Goal: Task Accomplishment & Management: Use online tool/utility

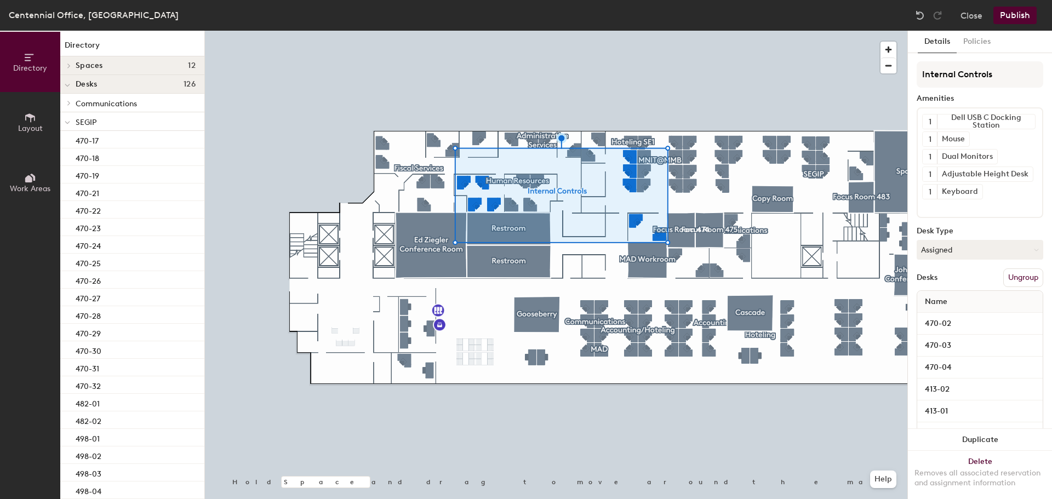
click at [1009, 273] on button "Ungroup" at bounding box center [1023, 277] width 40 height 19
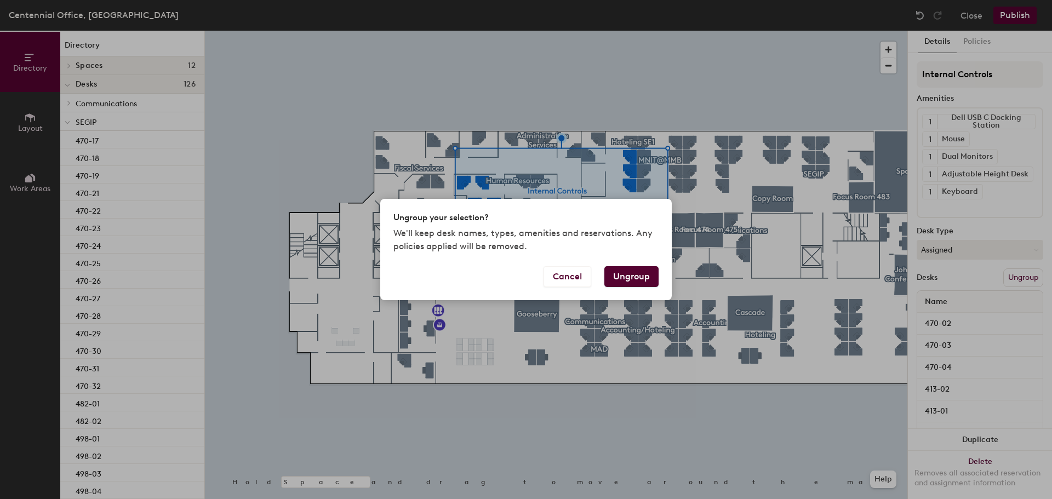
click at [642, 279] on button "Ungroup" at bounding box center [631, 276] width 54 height 21
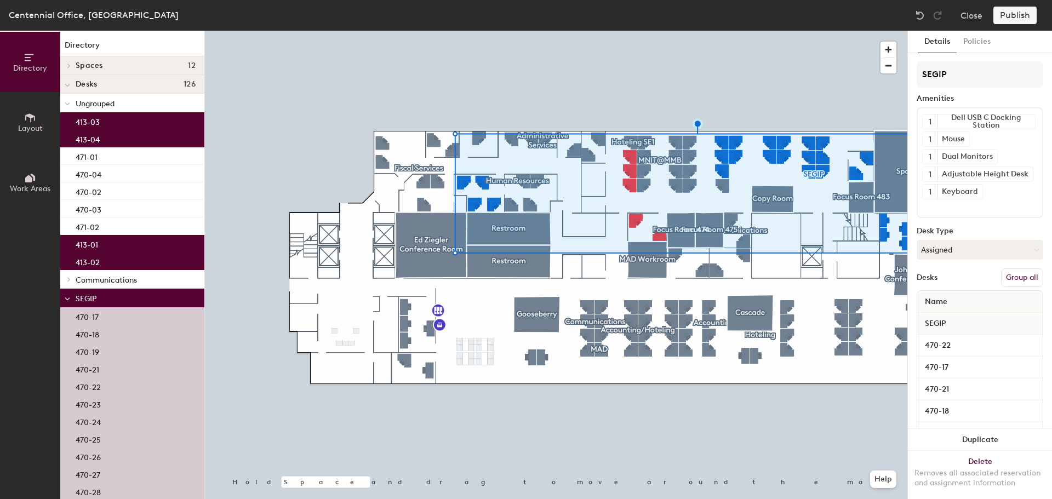
click at [1018, 273] on button "Group all" at bounding box center [1022, 277] width 42 height 19
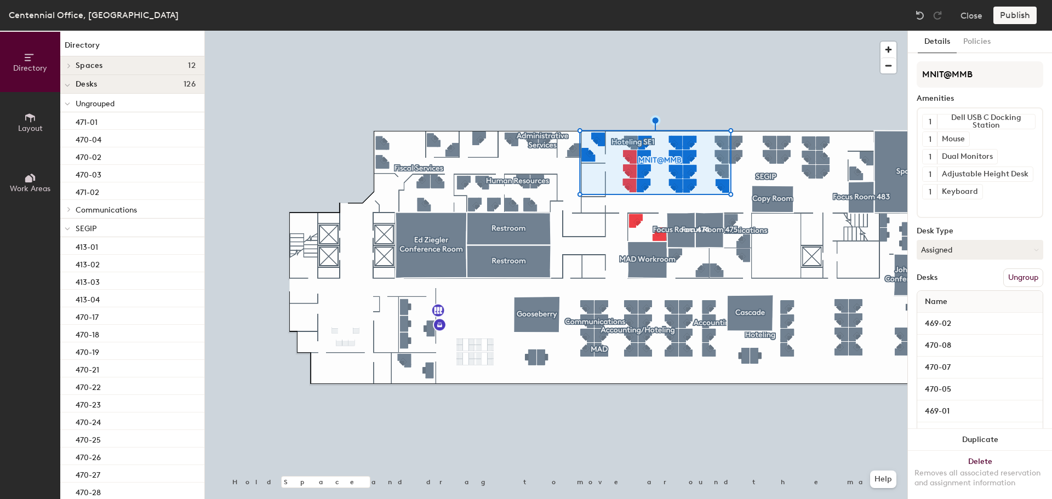
click at [1009, 279] on button "Ungroup" at bounding box center [1023, 277] width 40 height 19
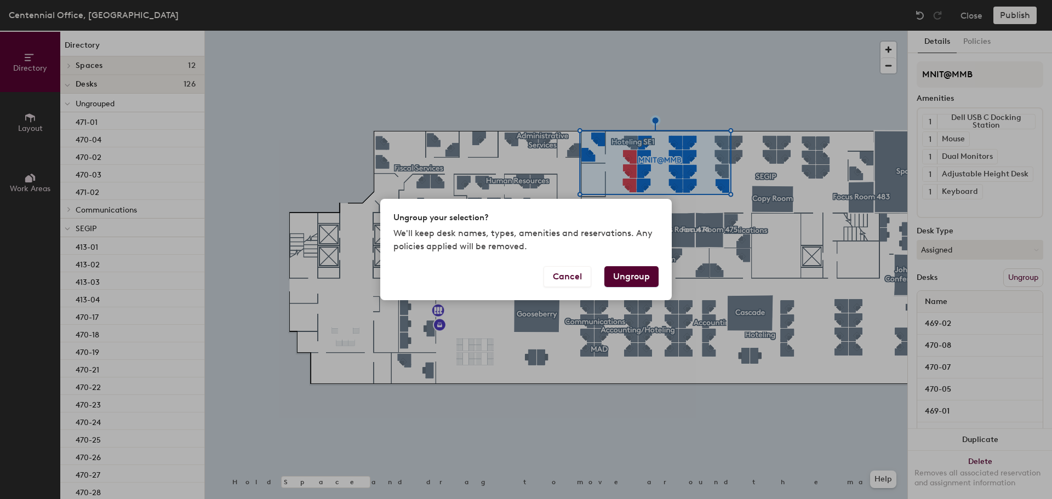
click at [636, 278] on button "Ungroup" at bounding box center [631, 276] width 54 height 21
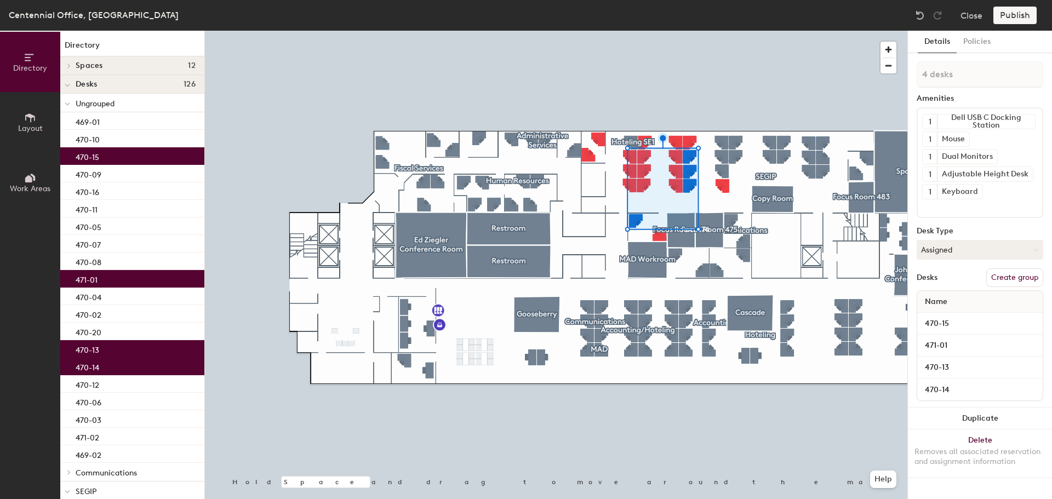
type input "5 desks"
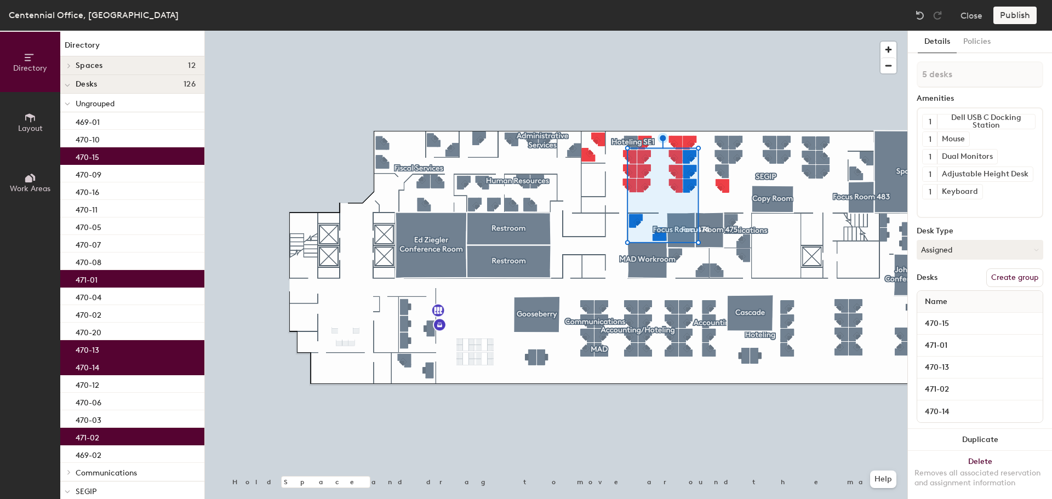
click at [1009, 275] on button "Create group" at bounding box center [1014, 277] width 57 height 19
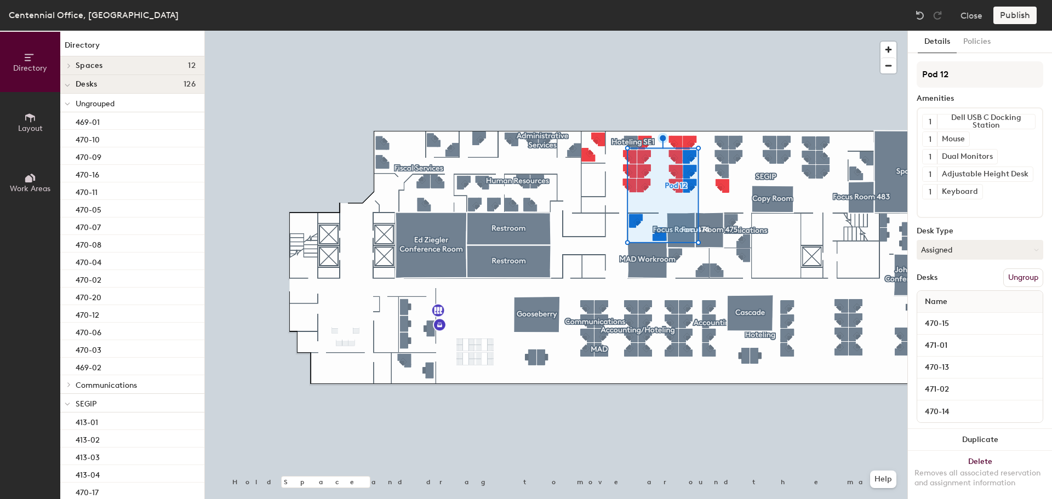
drag, startPoint x: 954, startPoint y: 72, endPoint x: 916, endPoint y: 79, distance: 39.0
click at [916, 79] on div "Details Policies Pod 12 Amenities 1 Dell USB C Docking Station 1 Mouse 1 Dual M…" at bounding box center [980, 265] width 144 height 468
type input "Internal Controls"
click at [972, 41] on button "Policies" at bounding box center [977, 42] width 41 height 22
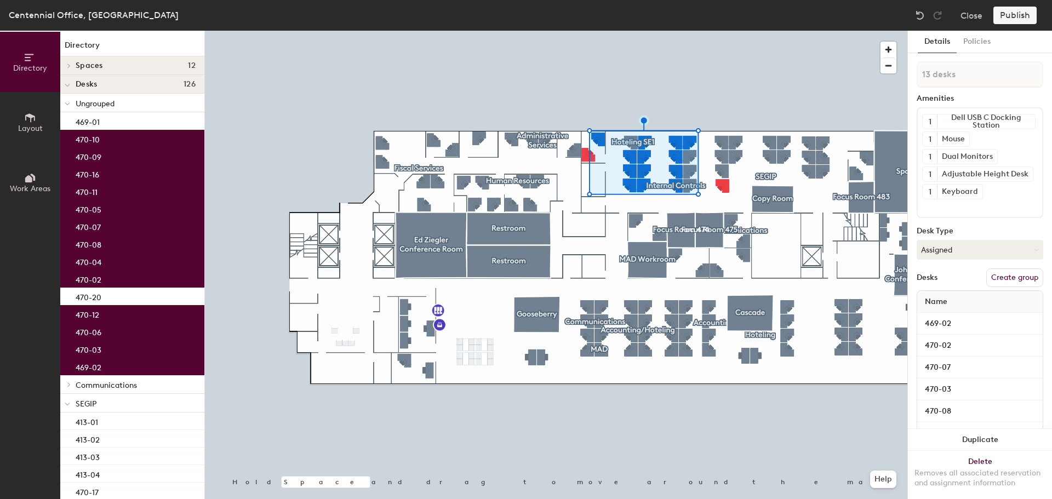
type input "14 desks"
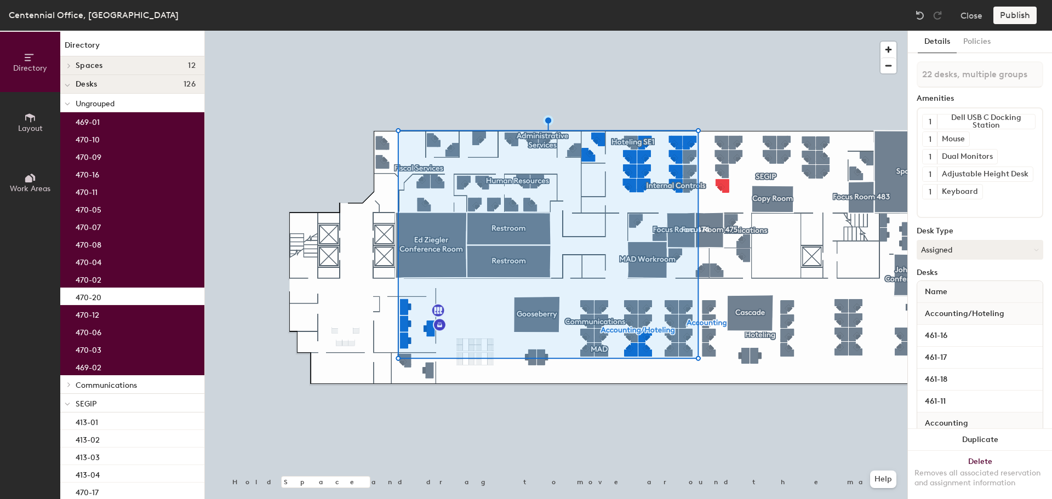
type input "23 desks, multiple groups"
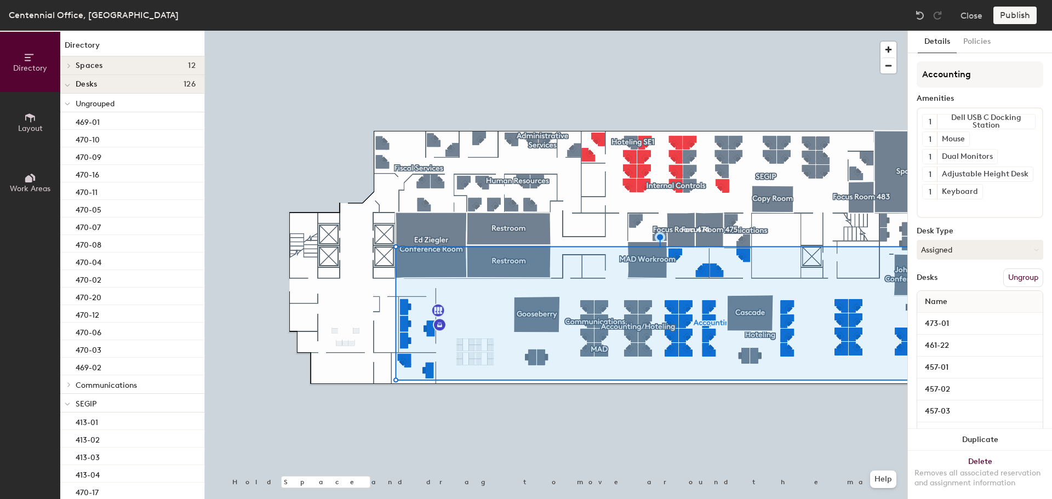
click at [1009, 281] on button "Ungroup" at bounding box center [1023, 277] width 40 height 19
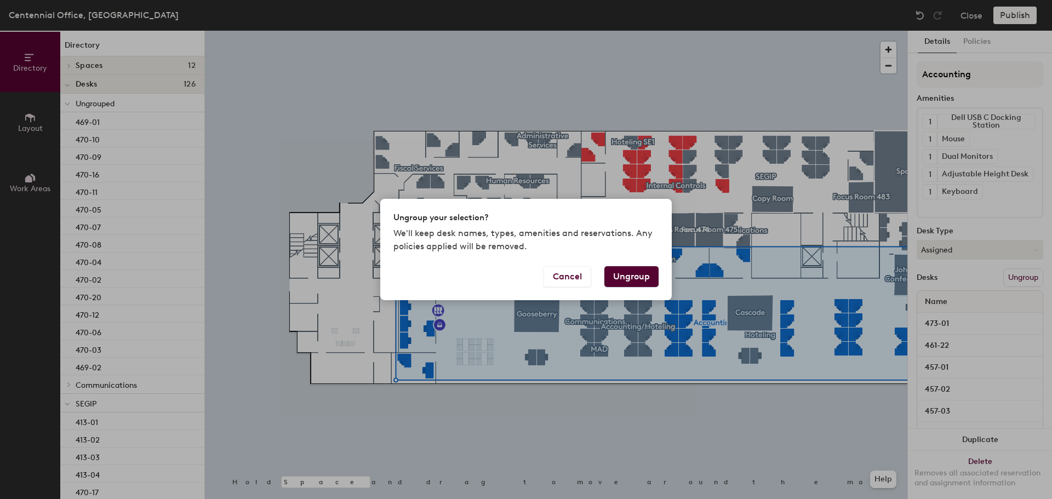
click at [650, 281] on button "Ungroup" at bounding box center [631, 276] width 54 height 21
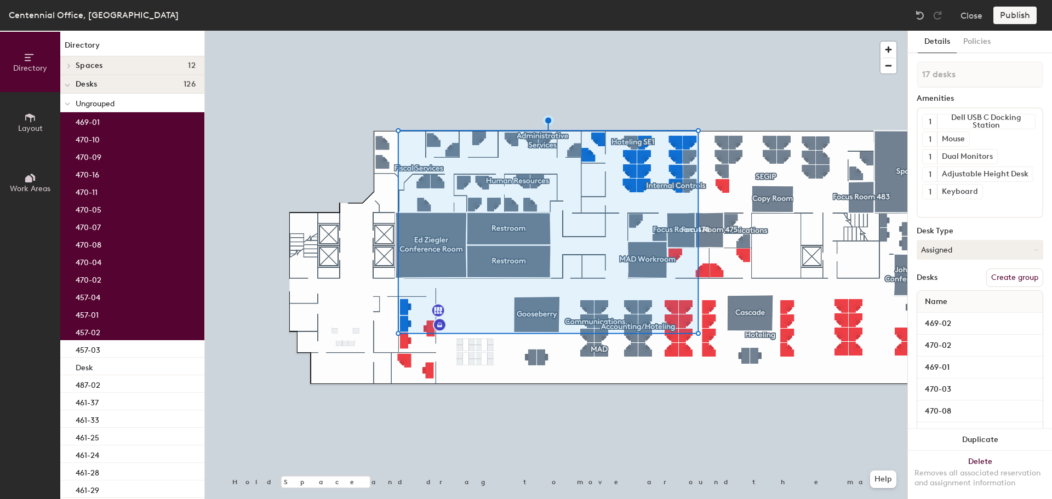
type input "18 desks"
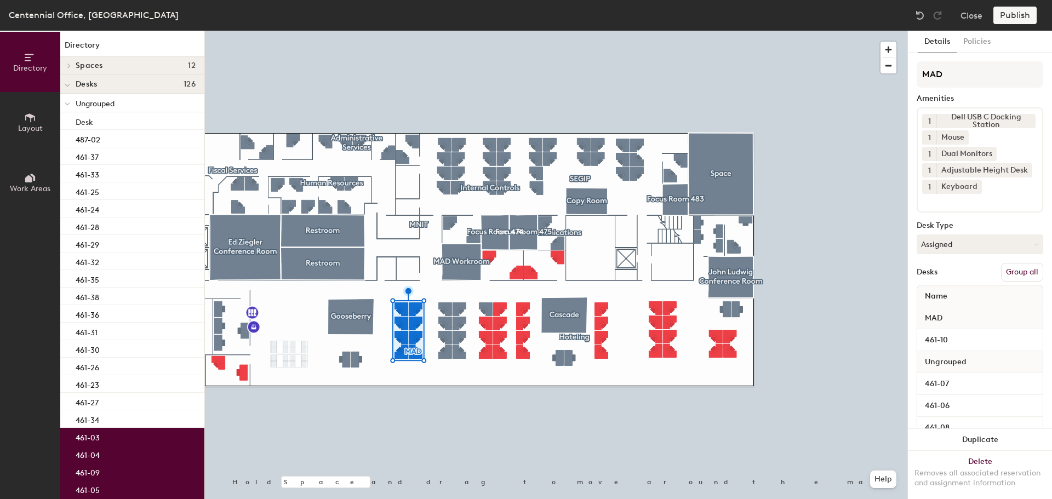
click at [1013, 275] on button "Group all" at bounding box center [1022, 272] width 42 height 19
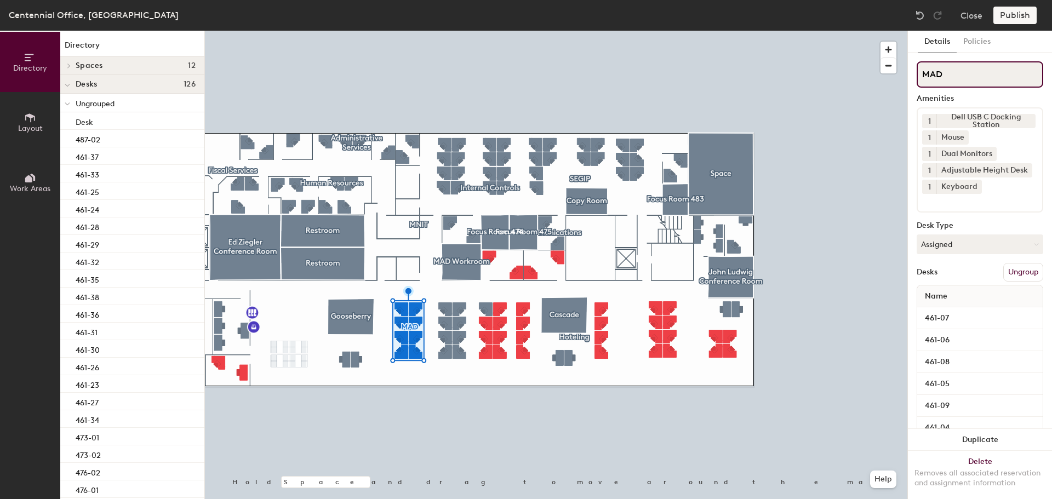
click at [953, 80] on input "MAD" at bounding box center [980, 74] width 127 height 26
type input "M"
type input "Small Teams"
click at [983, 40] on button "Policies" at bounding box center [977, 42] width 41 height 22
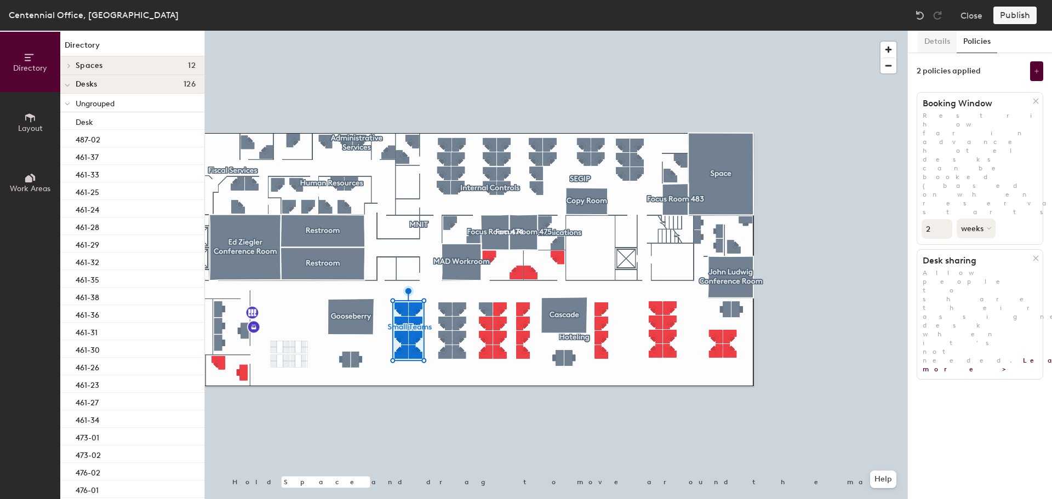
click at [946, 47] on button "Details" at bounding box center [937, 42] width 39 height 22
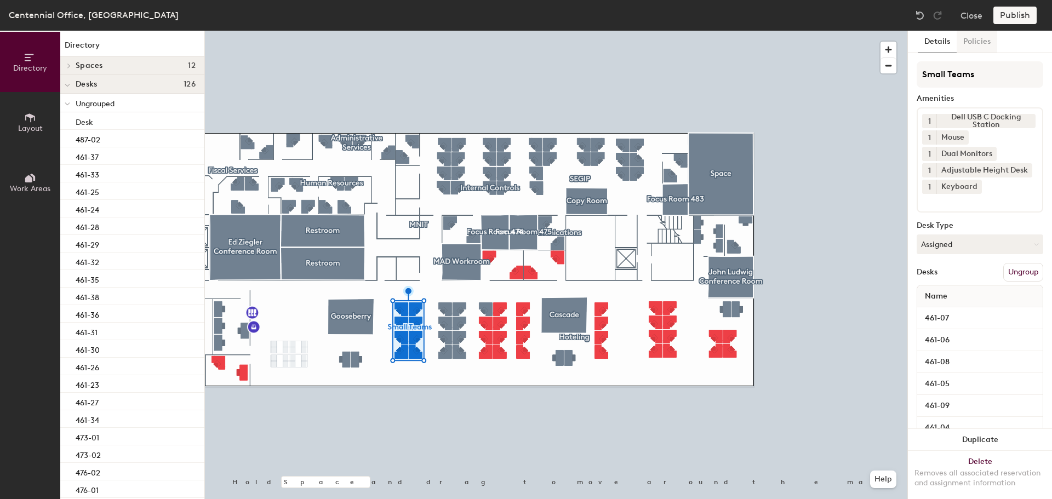
click at [987, 41] on button "Policies" at bounding box center [977, 42] width 41 height 22
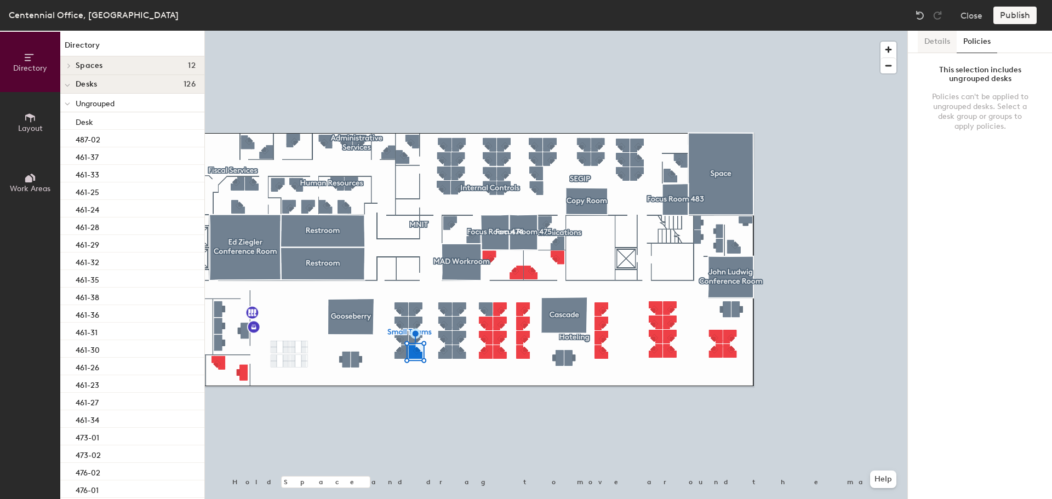
click at [948, 39] on button "Details" at bounding box center [937, 42] width 39 height 22
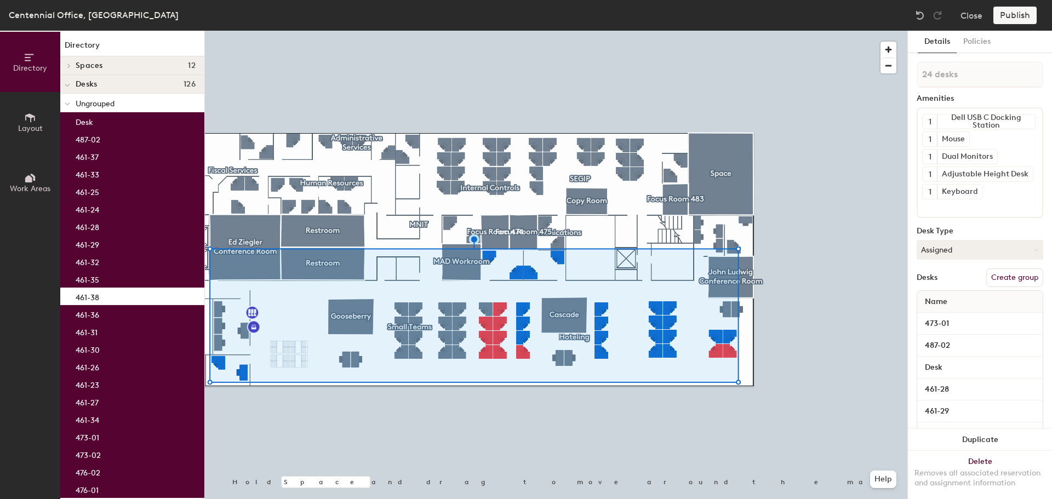
type input "25 desks"
click at [1000, 278] on button "Create group" at bounding box center [1014, 277] width 57 height 19
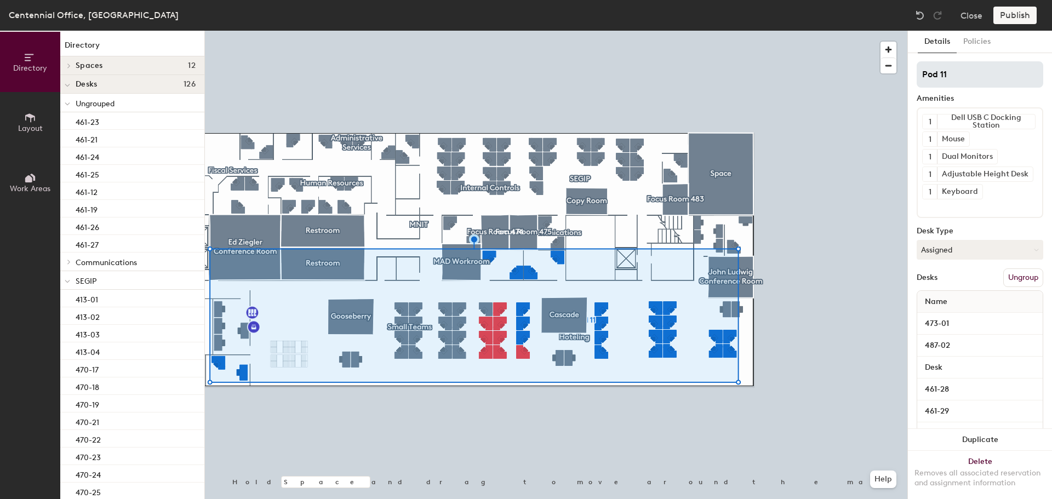
drag, startPoint x: 953, startPoint y: 71, endPoint x: 917, endPoint y: 72, distance: 36.7
click at [917, 72] on input "Pod 11" at bounding box center [980, 74] width 127 height 26
type input "Accounting"
click at [973, 44] on button "Policies" at bounding box center [977, 42] width 41 height 22
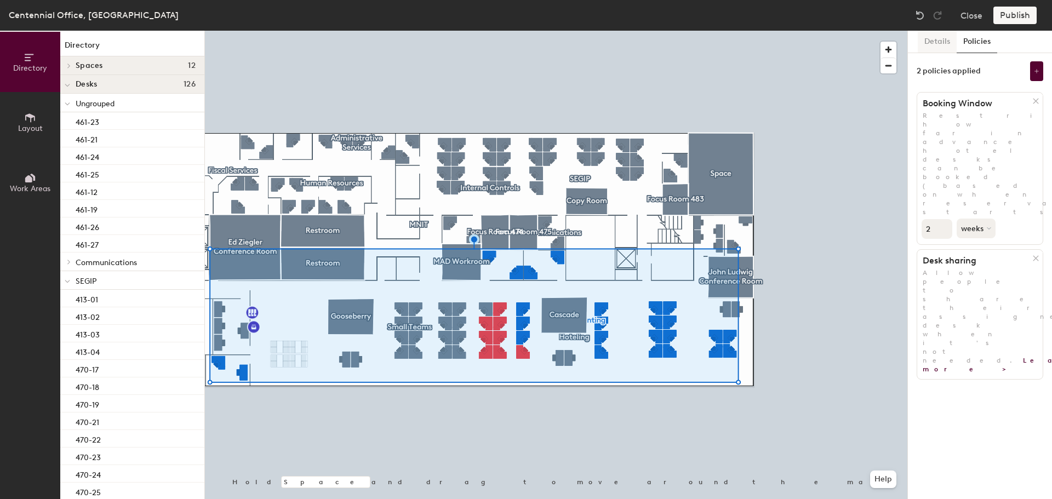
click at [948, 43] on button "Details" at bounding box center [937, 42] width 39 height 22
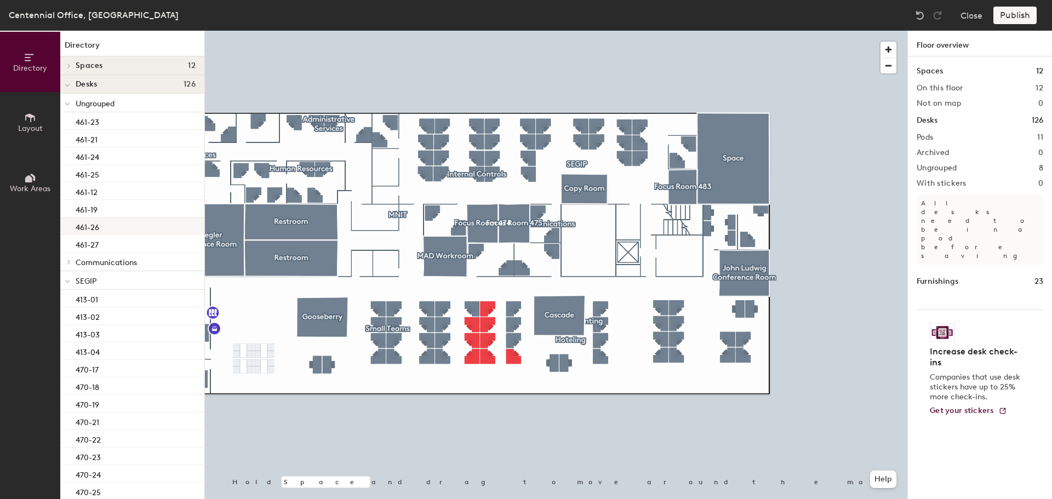
click at [487, 31] on div at bounding box center [556, 31] width 702 height 0
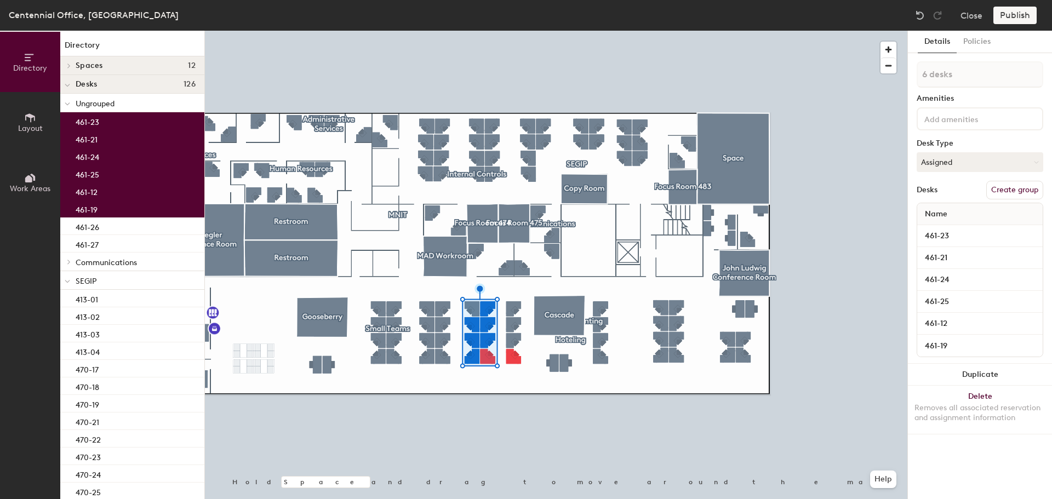
type input "5 desks"
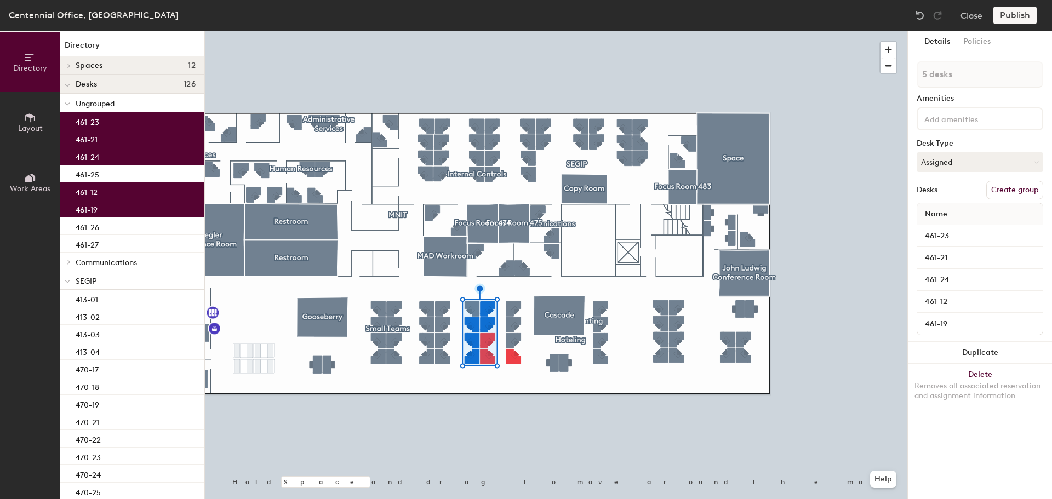
click at [1021, 190] on button "Create group" at bounding box center [1014, 190] width 57 height 19
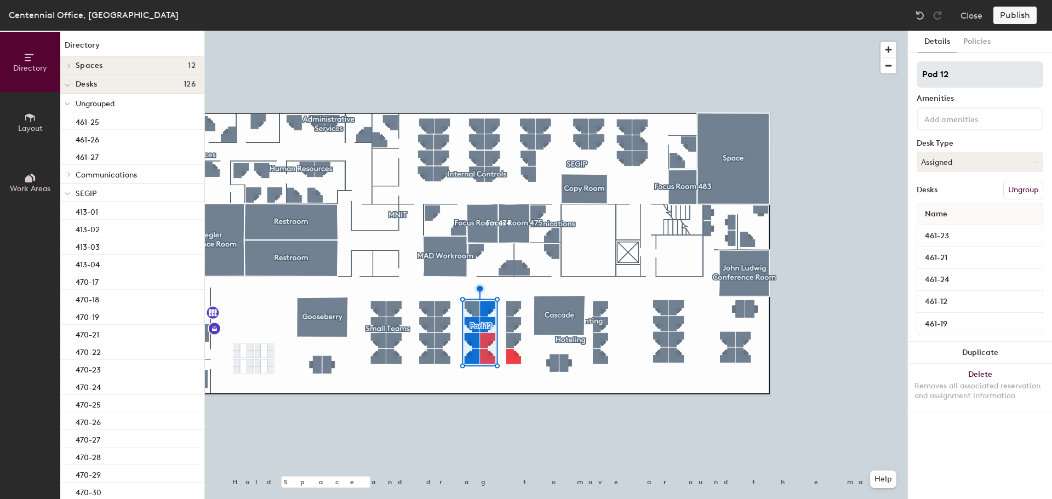
click at [885, 73] on div "Directory Layout Work Areas Directory Spaces 12 Cascade Copy Room Ed Ziegler Co…" at bounding box center [526, 265] width 1052 height 468
click at [951, 75] on input "MNIT - Accounting" at bounding box center [980, 74] width 127 height 26
type input "MNIT - Accounting"
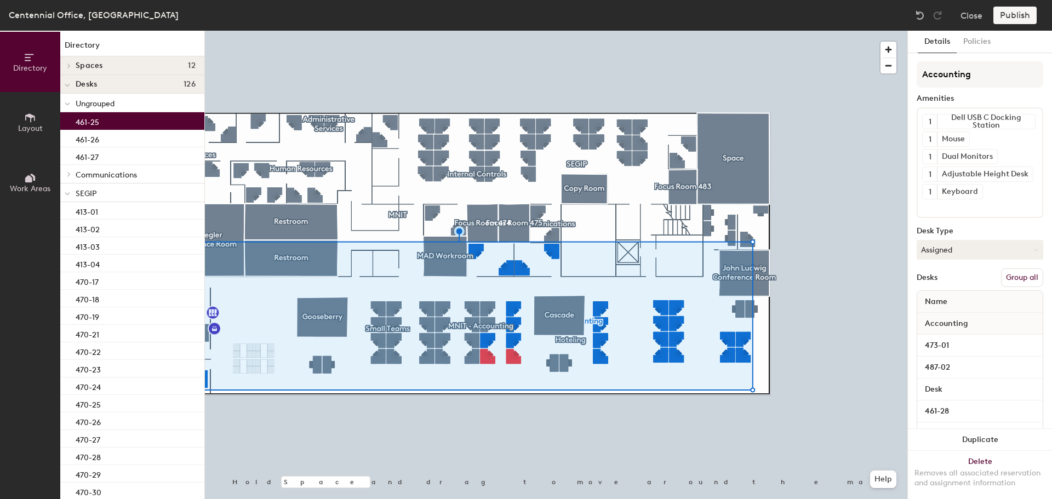
click at [1019, 278] on button "Group all" at bounding box center [1022, 277] width 42 height 19
click at [824, 31] on div at bounding box center [556, 31] width 702 height 0
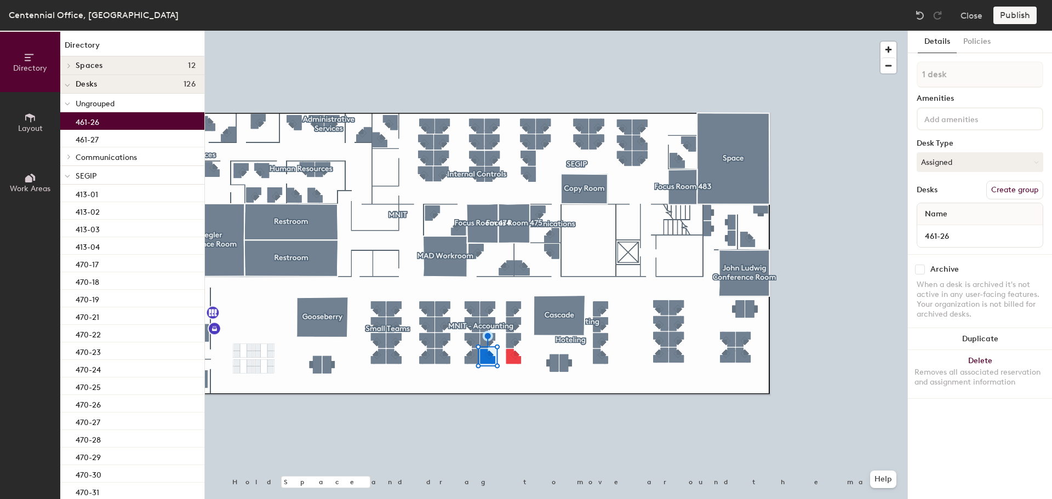
type input "2 desks"
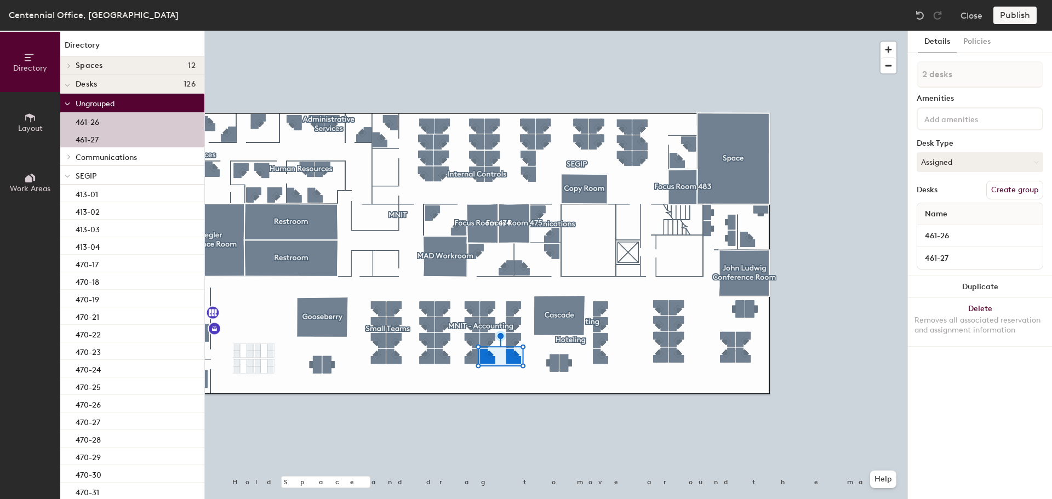
click at [1019, 193] on button "Create group" at bounding box center [1014, 190] width 57 height 19
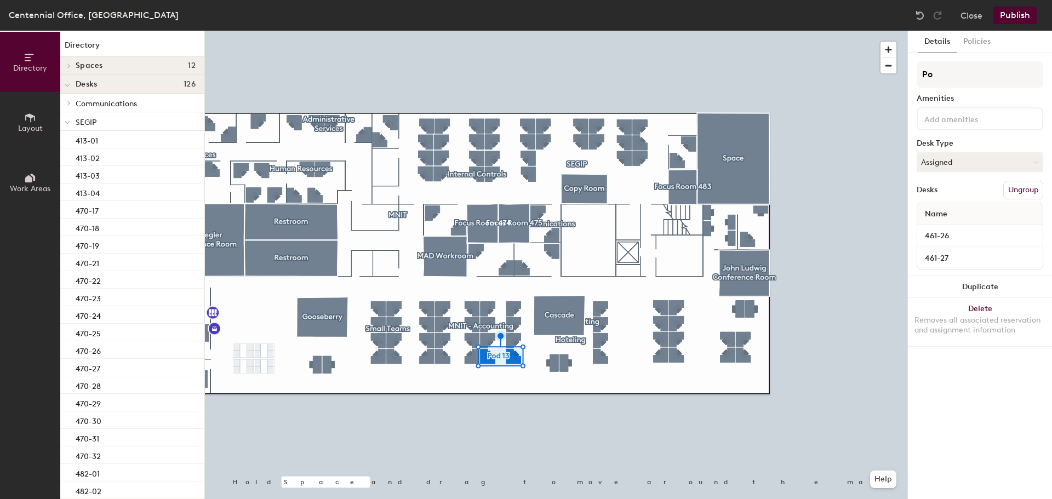
type input "P"
type input "Accounting - Leg Affairs"
click at [987, 33] on button "Policies" at bounding box center [977, 42] width 41 height 22
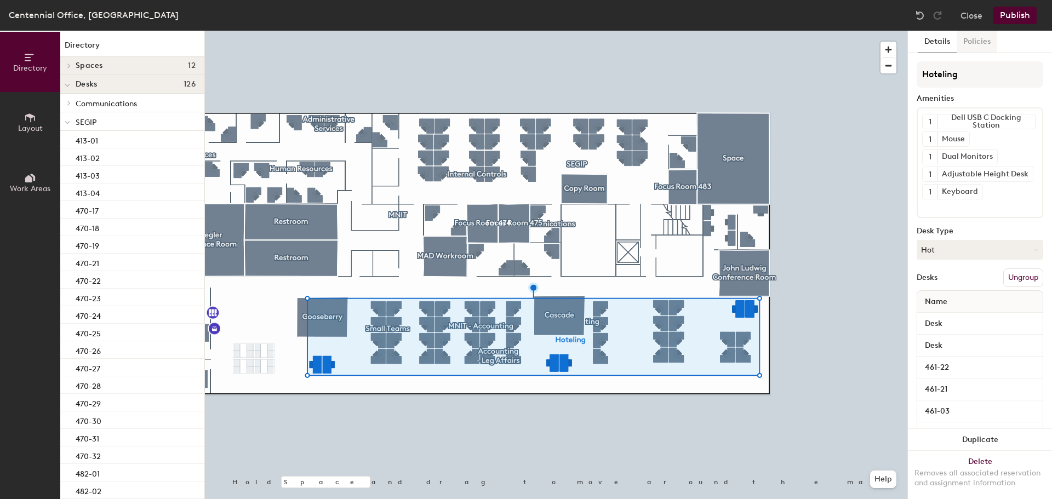
click at [984, 47] on button "Policies" at bounding box center [977, 42] width 41 height 22
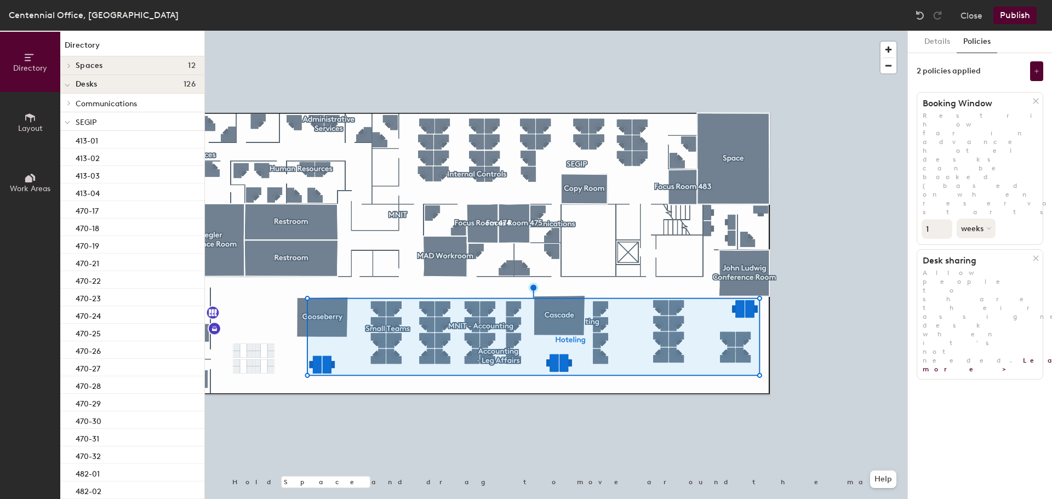
click at [940, 219] on input "1" at bounding box center [937, 229] width 31 height 20
click at [941, 219] on input "0" at bounding box center [937, 229] width 31 height 20
click at [984, 219] on button "weeks" at bounding box center [977, 229] width 41 height 20
drag, startPoint x: 986, startPoint y: 220, endPoint x: 979, endPoint y: 213, distance: 9.3
click at [984, 295] on div "hours" at bounding box center [978, 303] width 43 height 16
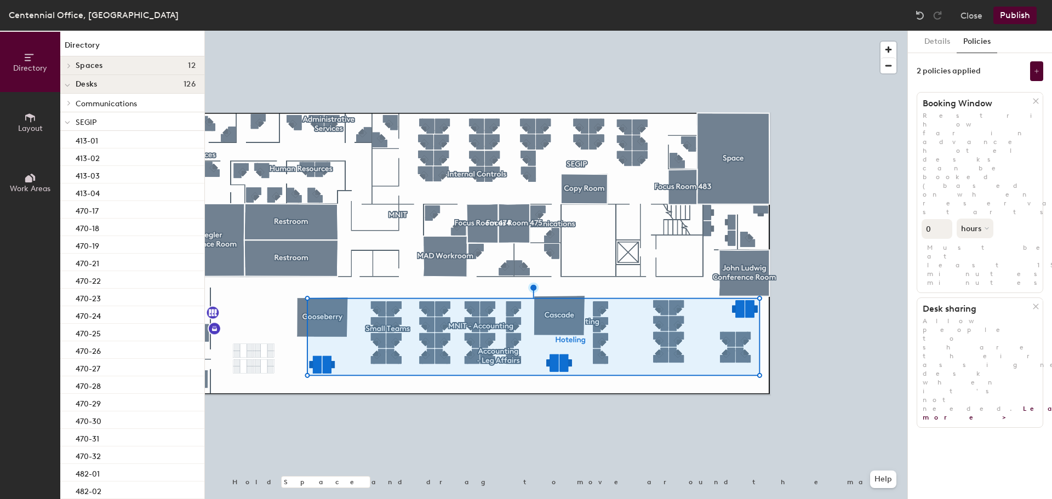
click at [934, 219] on input "0" at bounding box center [937, 229] width 31 height 20
type input "1"
click at [945, 219] on input "1" at bounding box center [937, 229] width 31 height 20
click at [940, 219] on input "1" at bounding box center [937, 229] width 31 height 20
type input "24"
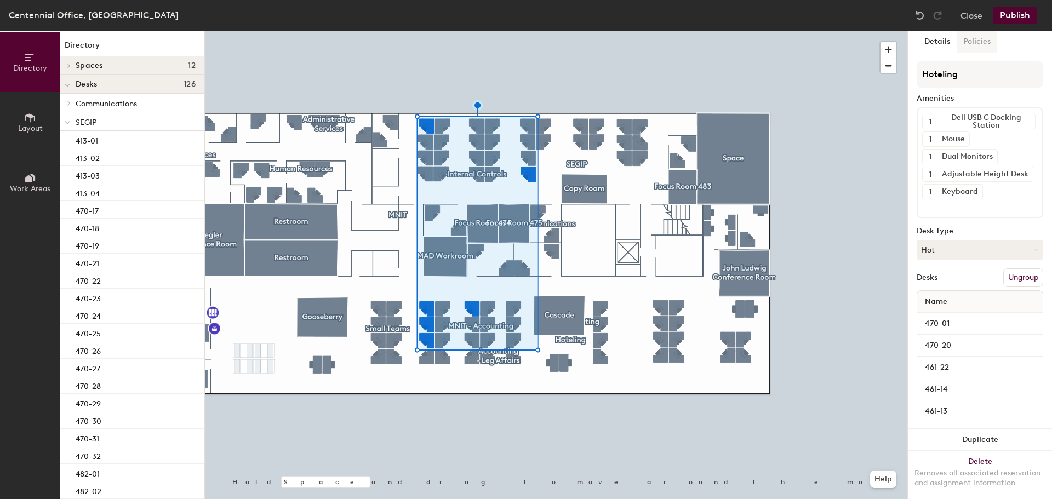
click at [979, 44] on button "Policies" at bounding box center [977, 42] width 41 height 22
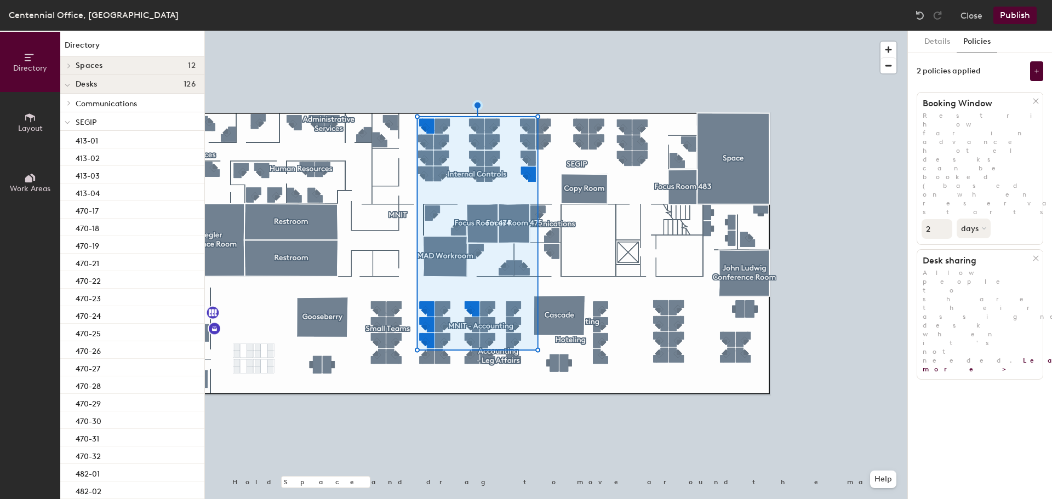
click at [945, 219] on input "2" at bounding box center [937, 229] width 31 height 20
click at [973, 219] on button "days" at bounding box center [975, 229] width 36 height 20
click at [982, 295] on div "hours" at bounding box center [978, 303] width 43 height 16
click at [935, 219] on input "2" at bounding box center [937, 229] width 31 height 20
type input "24"
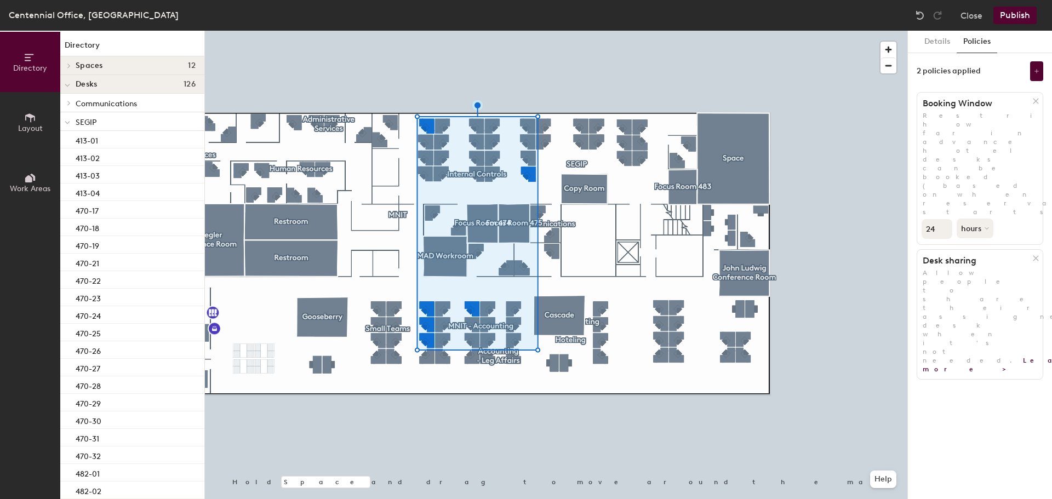
click at [1009, 311] on div "Details Policies 2 policies applied Booking Window Restrict how far in advance …" at bounding box center [980, 265] width 144 height 468
click at [928, 41] on button "Details" at bounding box center [937, 42] width 39 height 22
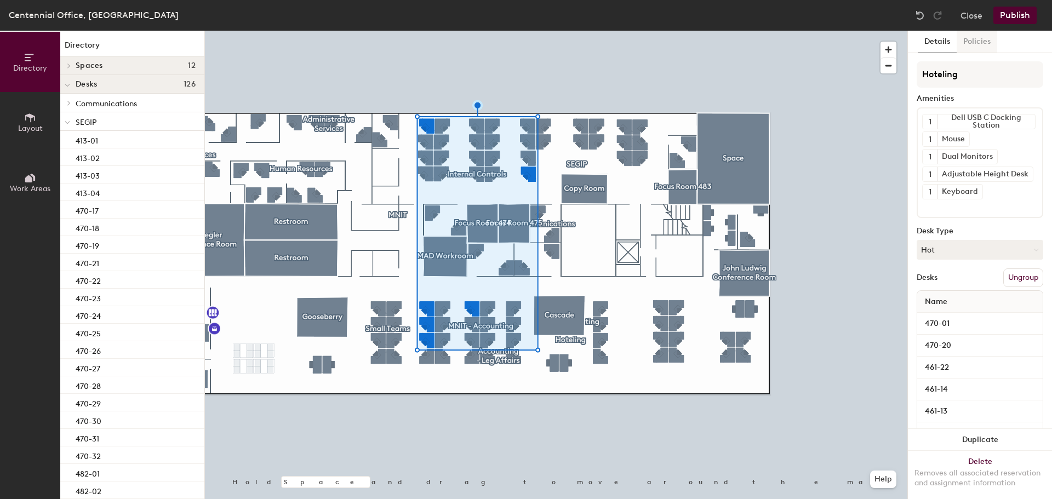
click at [975, 47] on button "Policies" at bounding box center [977, 42] width 41 height 22
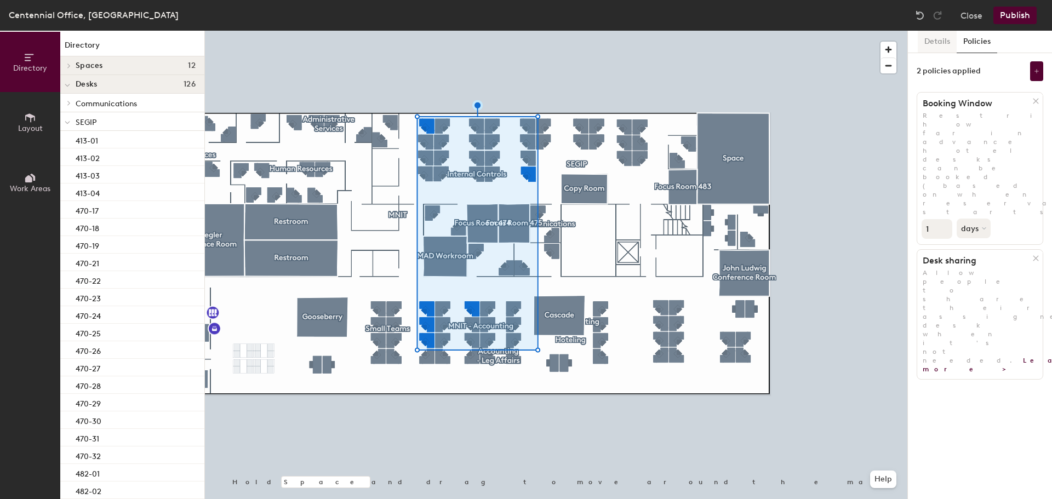
click at [941, 48] on button "Details" at bounding box center [937, 42] width 39 height 22
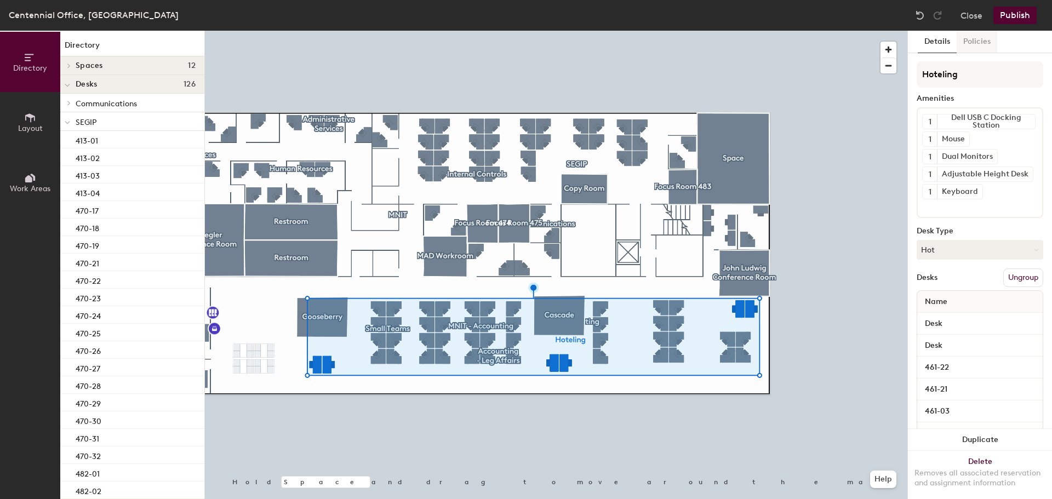
click at [973, 48] on button "Policies" at bounding box center [977, 42] width 41 height 22
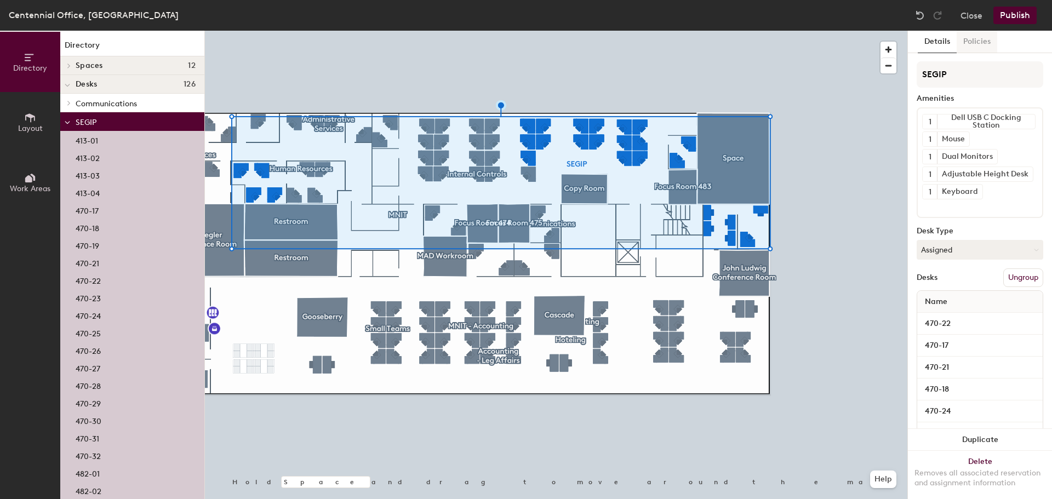
click at [967, 41] on button "Policies" at bounding box center [977, 42] width 41 height 22
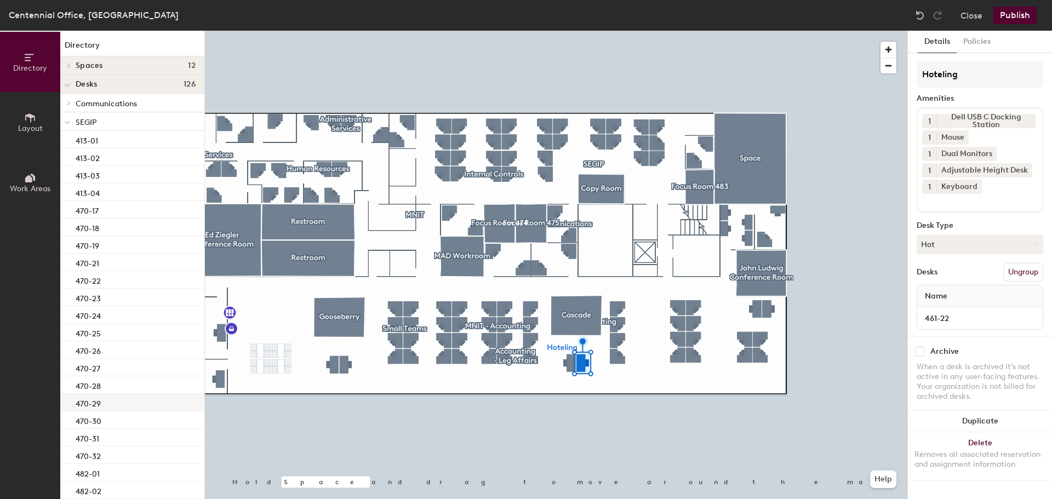
click at [450, 31] on div at bounding box center [556, 31] width 702 height 0
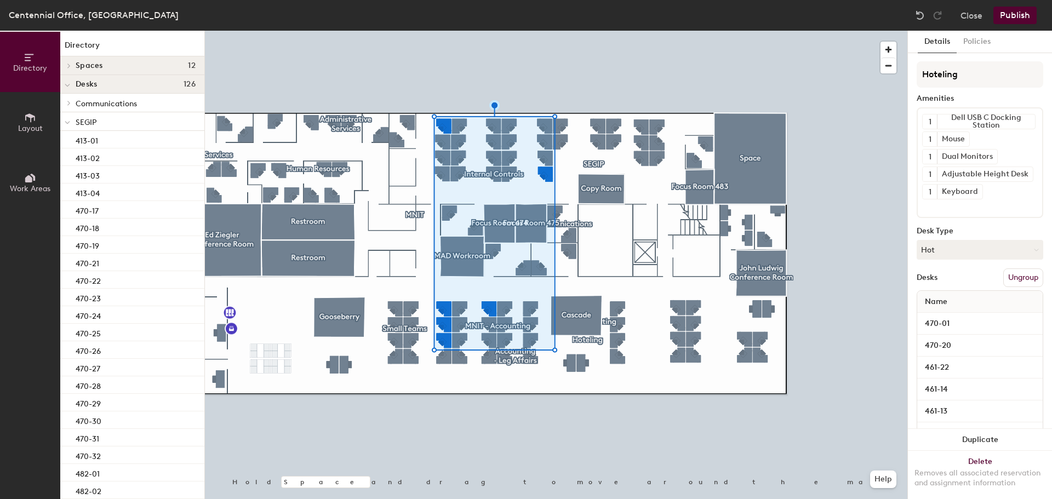
click at [1007, 18] on button "Publish" at bounding box center [1014, 16] width 43 height 18
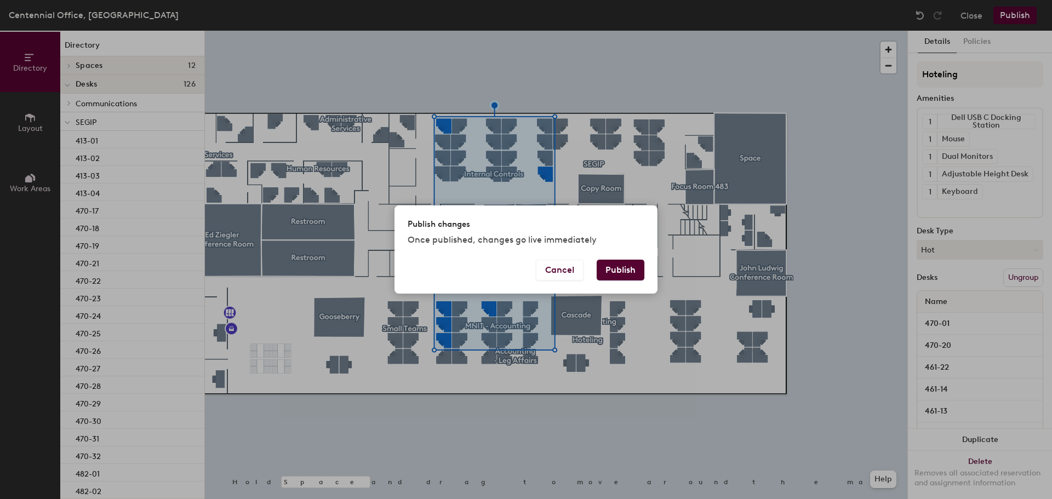
click at [628, 267] on button "Publish" at bounding box center [621, 270] width 48 height 21
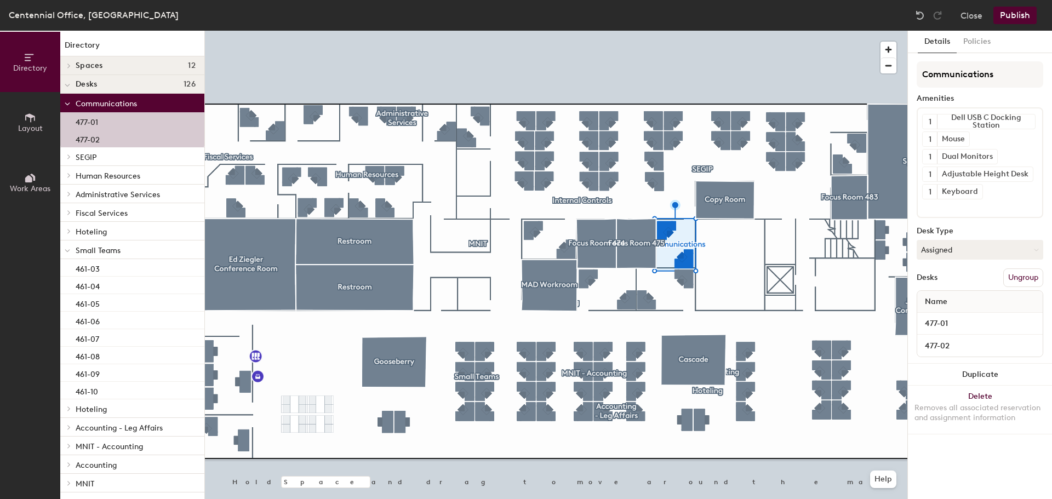
click at [1027, 276] on button "Ungroup" at bounding box center [1023, 277] width 40 height 19
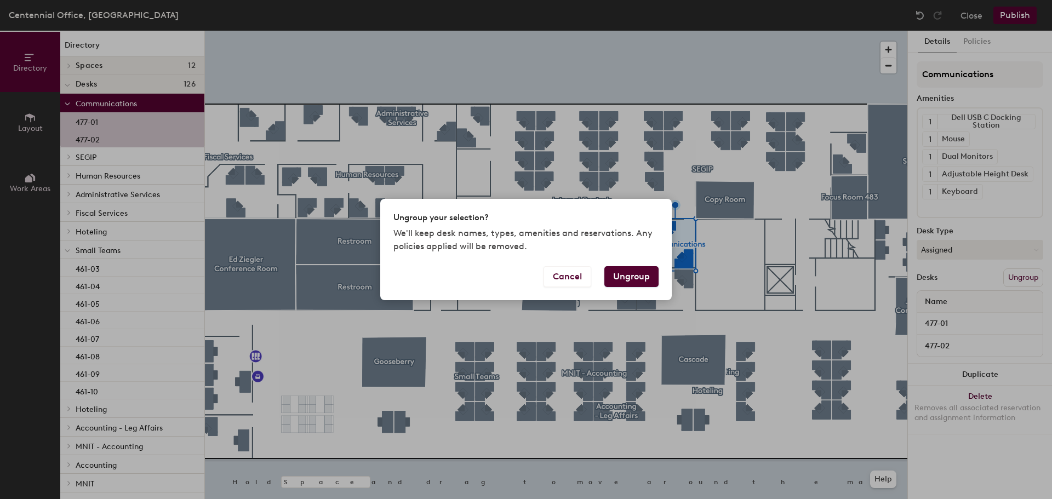
click at [650, 283] on button "Ungroup" at bounding box center [631, 276] width 54 height 21
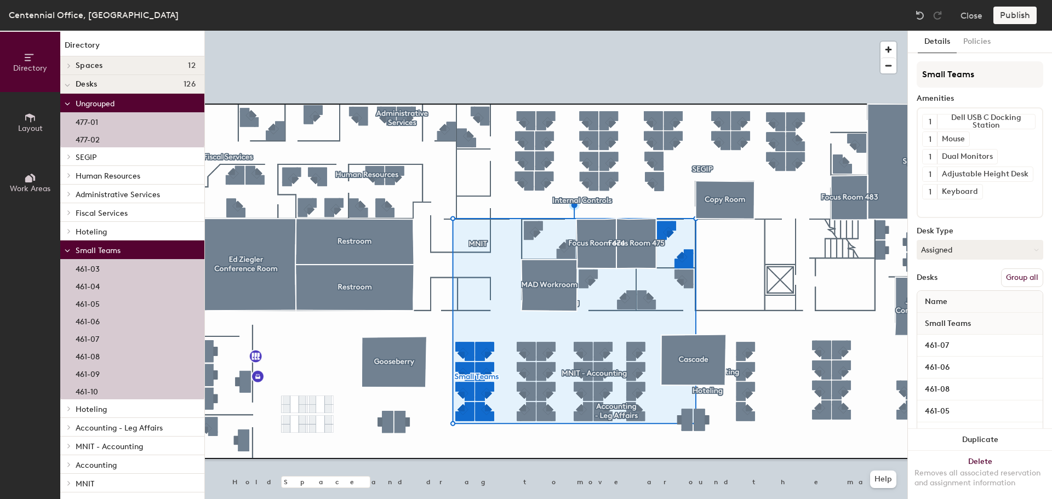
click at [1008, 281] on button "Group all" at bounding box center [1022, 277] width 42 height 19
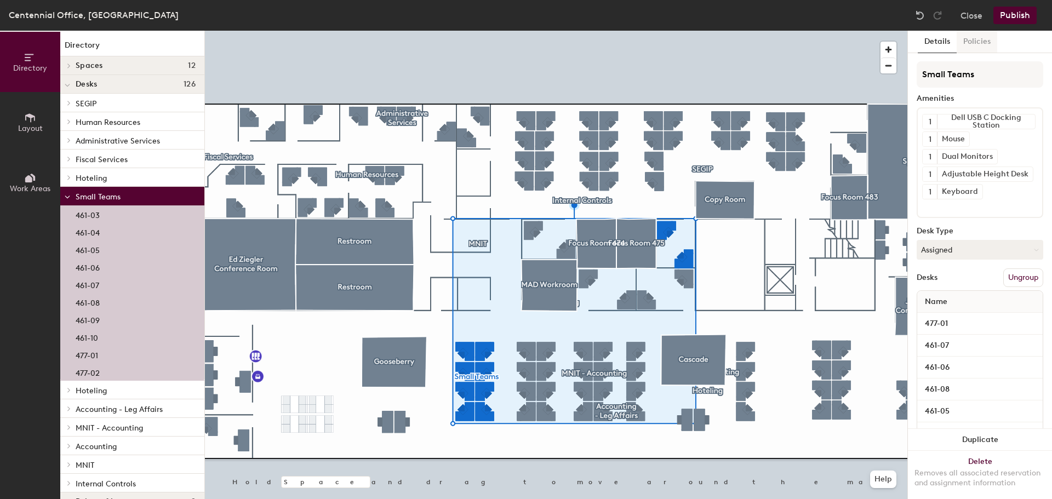
click at [983, 44] on button "Policies" at bounding box center [977, 42] width 41 height 22
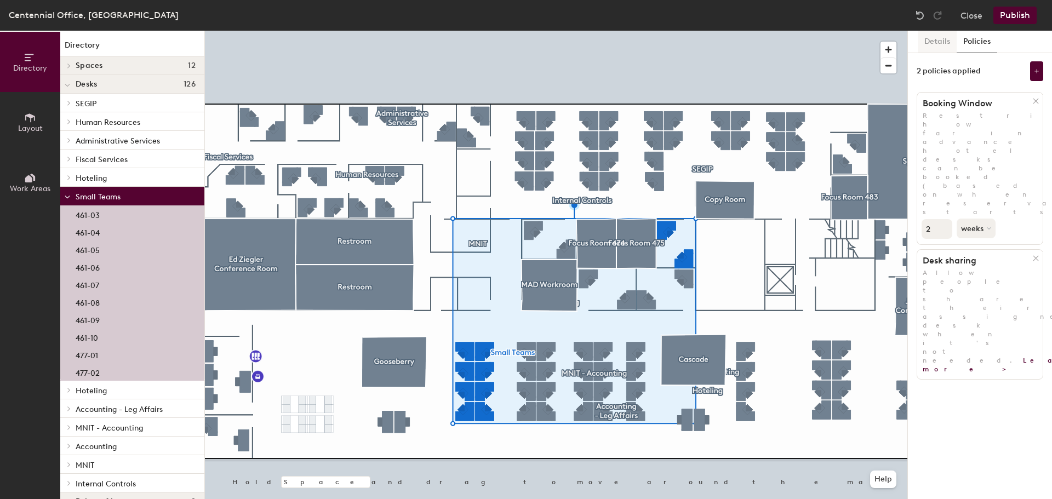
click at [944, 42] on button "Details" at bounding box center [937, 42] width 39 height 22
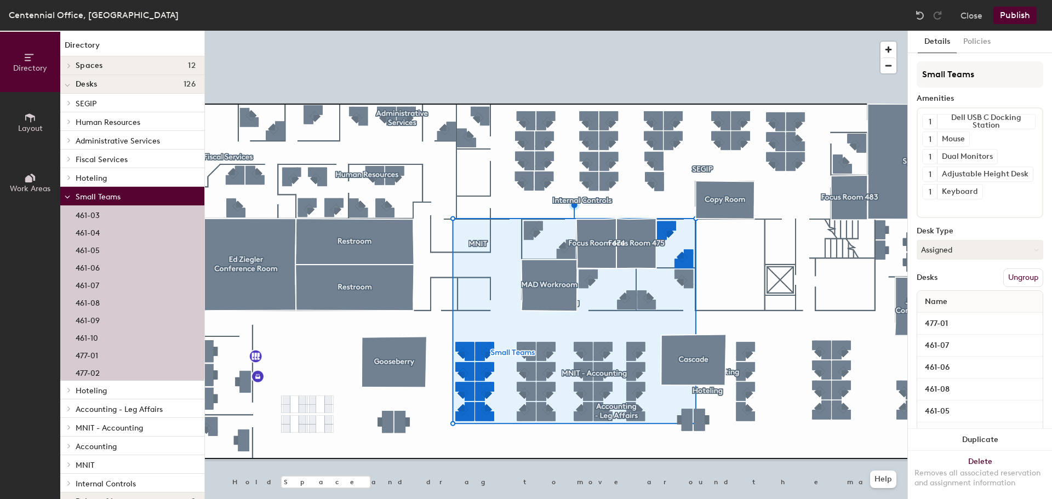
click at [1011, 14] on button "Publish" at bounding box center [1014, 16] width 43 height 18
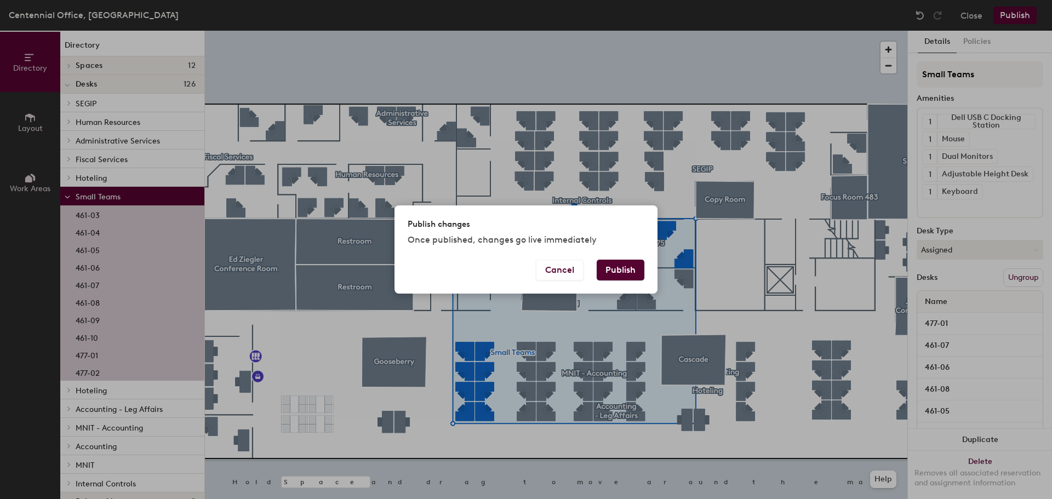
click at [637, 269] on button "Publish" at bounding box center [621, 270] width 48 height 21
